Goal: Answer question/provide support

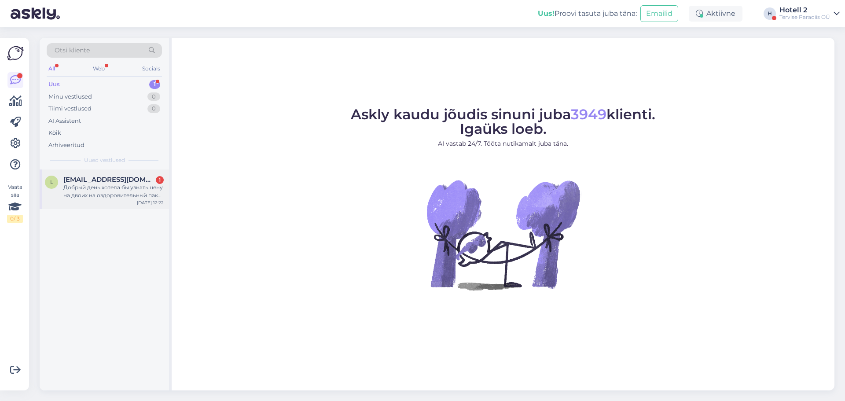
click at [99, 193] on div "Добрый день хотела бы узнать цену на двоих на оздоровительный пакет на 4 дня с …" at bounding box center [113, 192] width 100 height 16
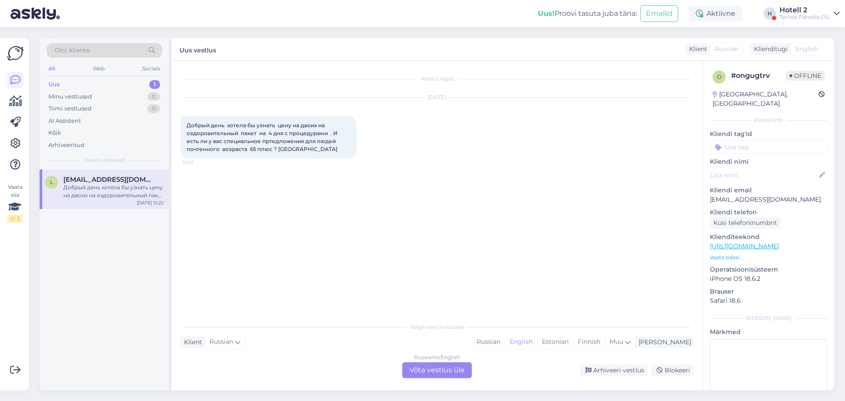
click at [419, 369] on div "Russian to English Võta vestlus üle" at bounding box center [437, 370] width 70 height 16
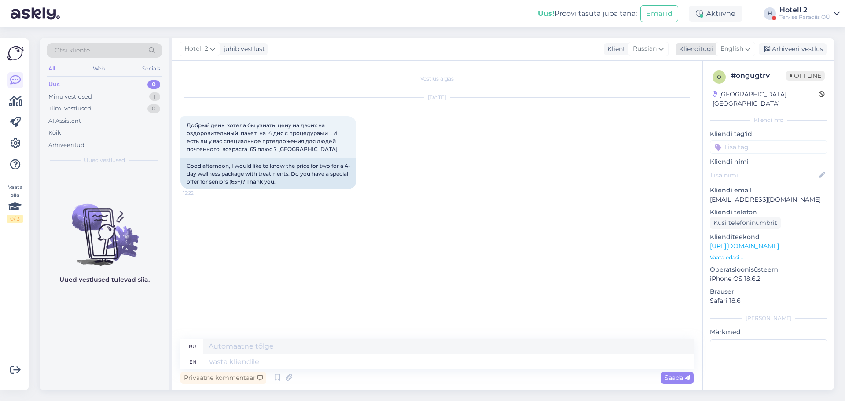
click at [747, 50] on icon at bounding box center [747, 49] width 5 height 10
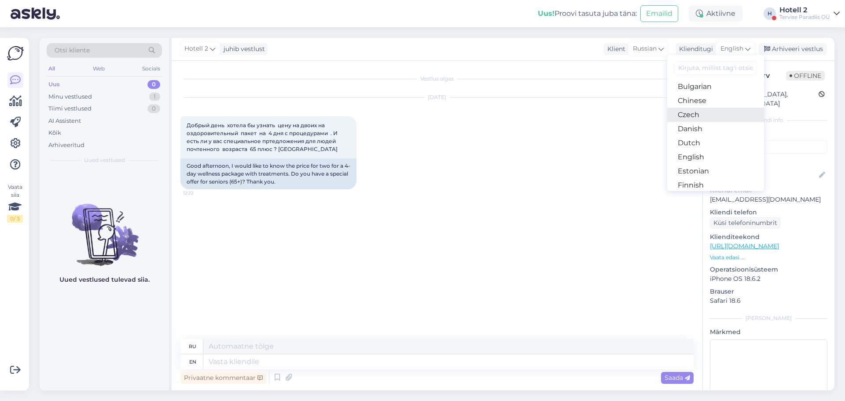
scroll to position [44, 0]
click at [697, 158] on link "Estonian" at bounding box center [715, 157] width 97 height 14
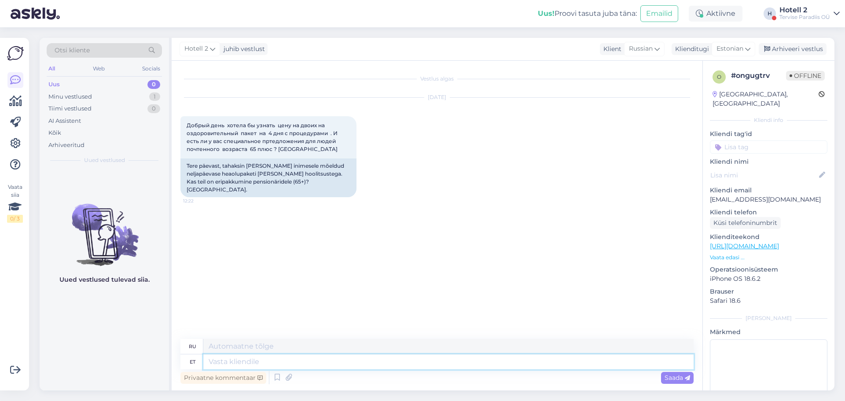
click at [254, 360] on textarea at bounding box center [448, 361] width 490 height 15
type textarea "Hindadega s"
type textarea "С ценами"
type textarea "Hindadega saate t"
type textarea "С ценами вы можете"
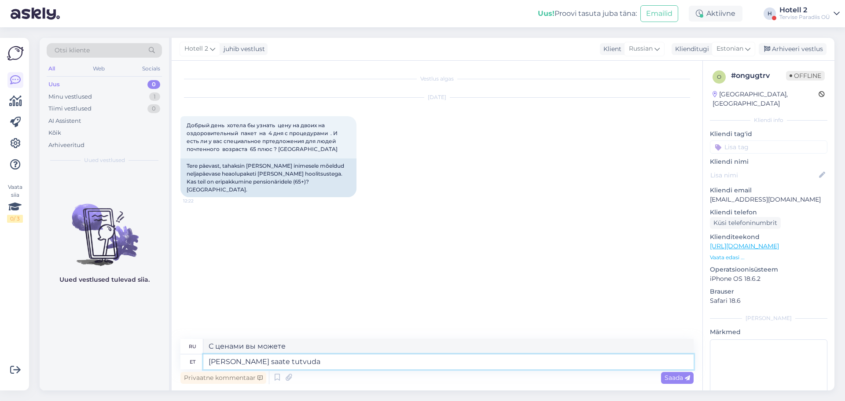
type textarea "Hindadega saate tutvuda"
type textarea "Цены можно проверить здесь."
type textarea "Hindadega saate tutvuda meie"
type textarea "Вы можете ознакомиться с ценами на нашем сайте"
type textarea "Hindadega saate tutvuda meie ko"
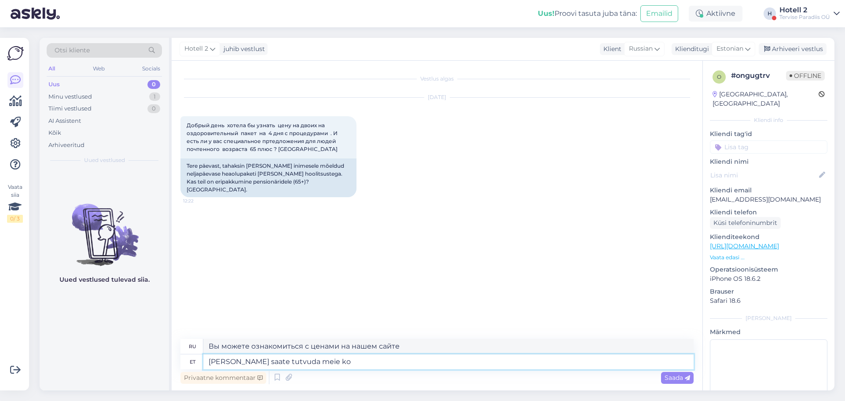
type textarea "С ценами вы можете ознакомиться на нашем сайте."
type textarea "[PERSON_NAME] saate tutvuda meie kodulehel"
type textarea "Цены вы можете проверить на нашем сайте."
type textarea "[PERSON_NAME] saate tutvuda meie kodulehel"
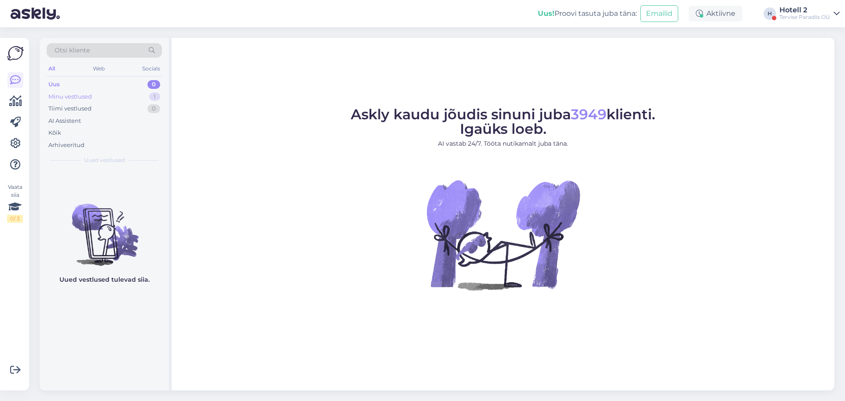
click at [72, 99] on div "Minu vestlused" at bounding box center [70, 96] width 44 height 9
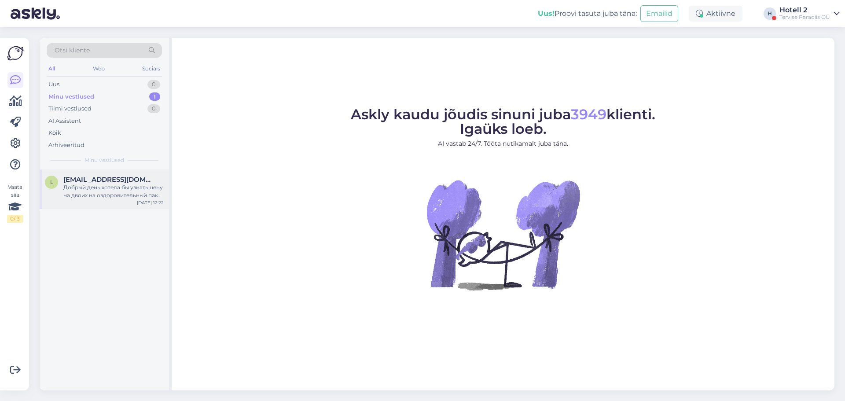
click at [91, 181] on span "[EMAIL_ADDRESS][DOMAIN_NAME]" at bounding box center [109, 180] width 92 height 8
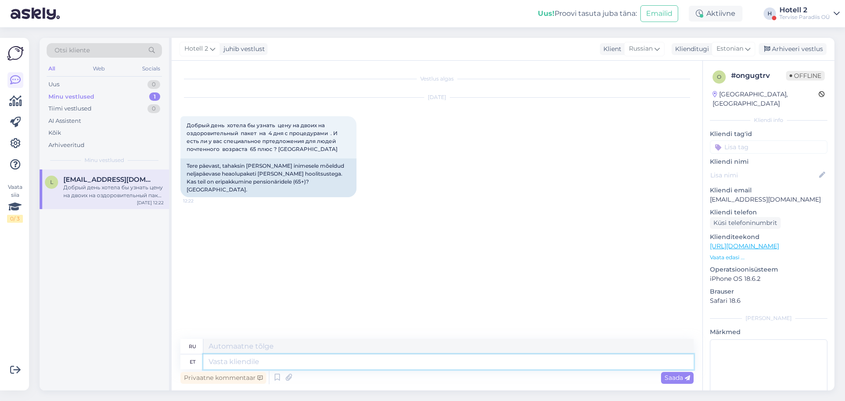
click at [234, 363] on textarea at bounding box center [448, 361] width 490 height 15
paste textarea "[URL][DOMAIN_NAME]"
type textarea "[URL][DOMAIN_NAME]"
type textarea "[URL][DOMAIN_NAME] !/accommodation/packages"
click at [208, 361] on textarea "[URL][DOMAIN_NAME]" at bounding box center [448, 361] width 490 height 15
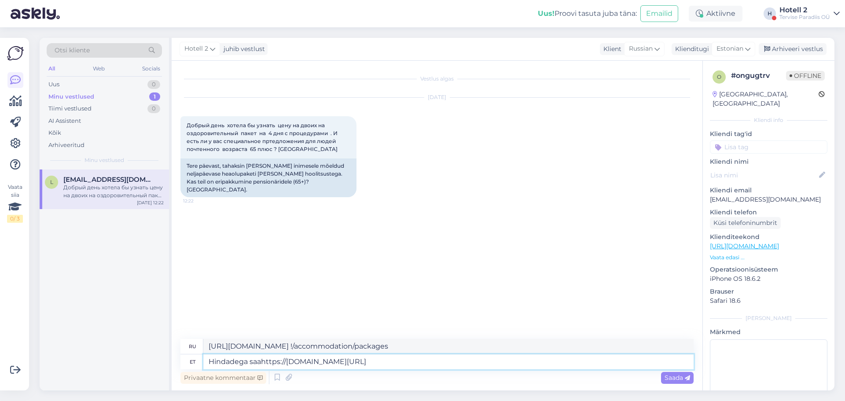
type textarea "[PERSON_NAME] saayhttps://[DOMAIN_NAME][URL]"
type textarea "Узнать saayhttps://[DOMAIN_NAME][URL] !/accommodation/packages"
type textarea "Hindadega saate tuhttps://[DOMAIN_NAME][URL]"
type textarea "Цены можно найти [URL][DOMAIN_NAME] !/accommodation/packages"
type textarea "[PERSON_NAME] saate tutvuda meie kodulehehttps://[DOMAIN_NAME][URL]"
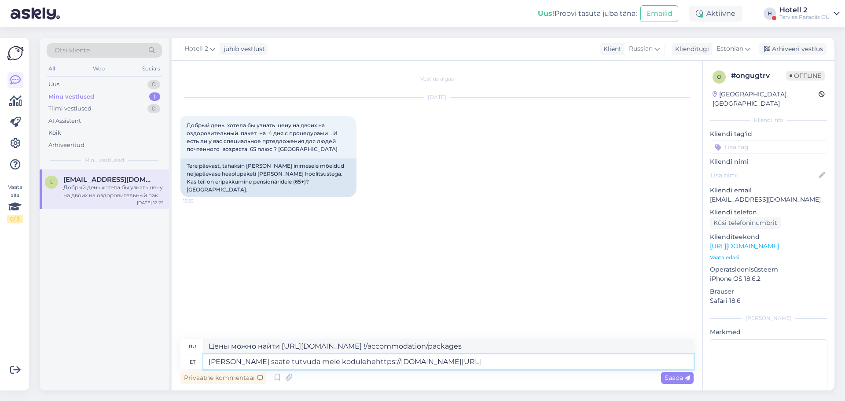
type textarea "Цены можно посмотреть у нас kodulehttps://[DOMAIN_NAME][URL] !/accommodation/pa…"
type textarea "[PERSON_NAME] saate tutvuda meie kodulehel [URL][DOMAIN_NAME]"
type textarea "Цены вы можете проверить на нашем сайте [URL][DOMAIN_NAME] !/accommodation/pack…"
click at [608, 366] on textarea "[PERSON_NAME] saate tutvuda meie kodulehel [URL][DOMAIN_NAME]" at bounding box center [448, 361] width 490 height 15
type textarea "[PERSON_NAME] saate tutvuda meie kodulehel [URL][DOMAIN_NAME]."
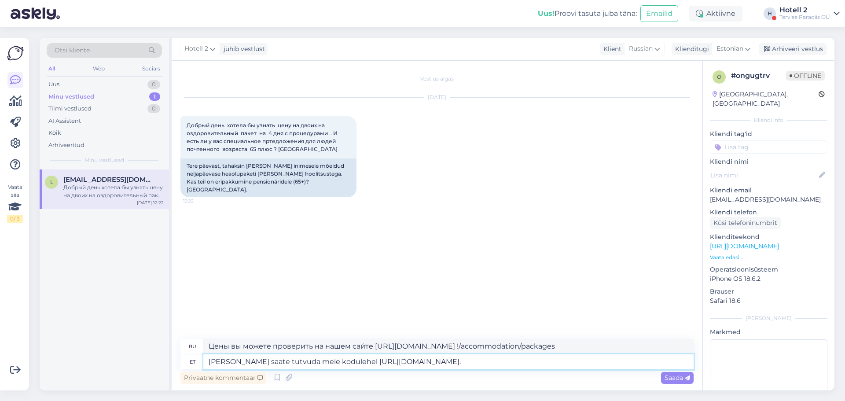
type textarea "Цены вы можете проверить на нашем сайте [URL][DOMAIN_NAME] !/accommodation/pack…"
type textarea "[PERSON_NAME] saate tutvuda meie kodulehel [URL][DOMAIN_NAME]. Kahjuks m"
type textarea "Цены можно посмотреть на нашем сайте [URL][DOMAIN_NAME] !/accommodation/package…"
type textarea "[PERSON_NAME] saate tutvuda meie kodulehel [URL][DOMAIN_NAME]. Kahjuks meile"
type textarea "Цены можно посмотреть на нашем сайте [URL][DOMAIN_NAME] !/accommodation/package…"
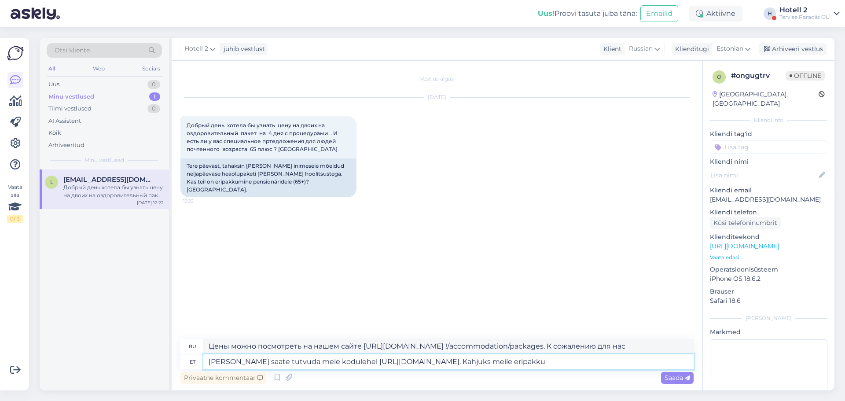
type textarea "[PERSON_NAME] saate tutvuda meie kodulehel [URL][DOMAIN_NAME]. Kahjuks meile er…"
type textarea "Цены можно посмотреть на нашем сайте [URL][DOMAIN_NAME] !/accommodation/package…"
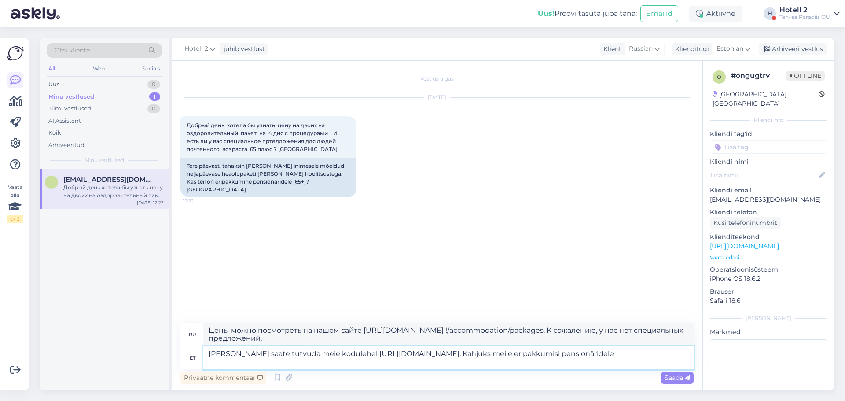
type textarea "[PERSON_NAME] saate tutvuda meie kodulehel [URL][DOMAIN_NAME]. Kahjuks meile er…"
type textarea "Цены можно посмотреть на нашем сайте [URL][DOMAIN_NAME] !/accommodation/package…"
type textarea "[PERSON_NAME] saate tutvuda meie kodulehel [URL][DOMAIN_NAME]. Kahjuks meile er…"
type textarea "С ценами можно ознакомиться на нашем сайте [URL][DOMAIN_NAME] !/accommodation/p…"
click at [579, 354] on textarea "[PERSON_NAME] saate tutvuda meie kodulehel [URL][DOMAIN_NAME]. Kahjuks meile er…" at bounding box center [448, 357] width 490 height 23
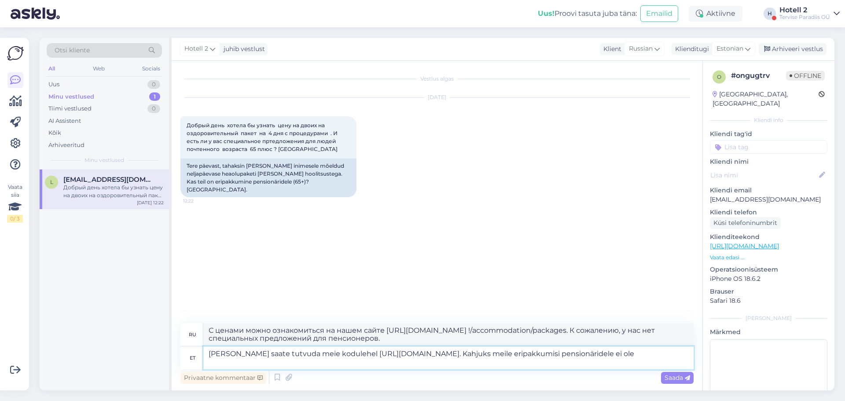
type textarea "[PERSON_NAME] saate tutvuda meie kodulehel [URL][DOMAIN_NAME] . Kahjuks meile e…"
type textarea "С ценами можно ознакомиться на нашем сайте [URL][DOMAIN_NAME] !/accommodation/p…"
click at [580, 354] on textarea "[PERSON_NAME] saate tutvuda meie kodulehel [URL][DOMAIN_NAME] . Kahjuks meile e…" at bounding box center [448, 357] width 490 height 23
type textarea "[PERSON_NAME] saate tutvuda meie kodulehel [URL][DOMAIN_NAME] . Kahjuks meile e…"
click at [672, 380] on span "Saada" at bounding box center [678, 378] width 26 height 8
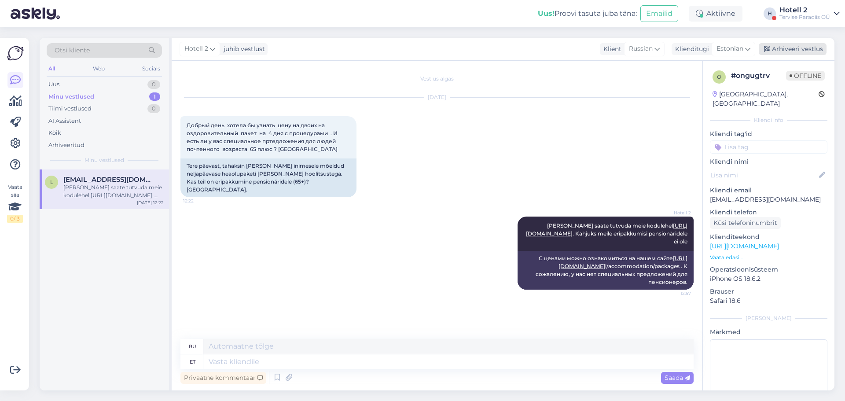
click at [793, 47] on div "Arhiveeri vestlus" at bounding box center [793, 49] width 68 height 12
